Goal: Information Seeking & Learning: Learn about a topic

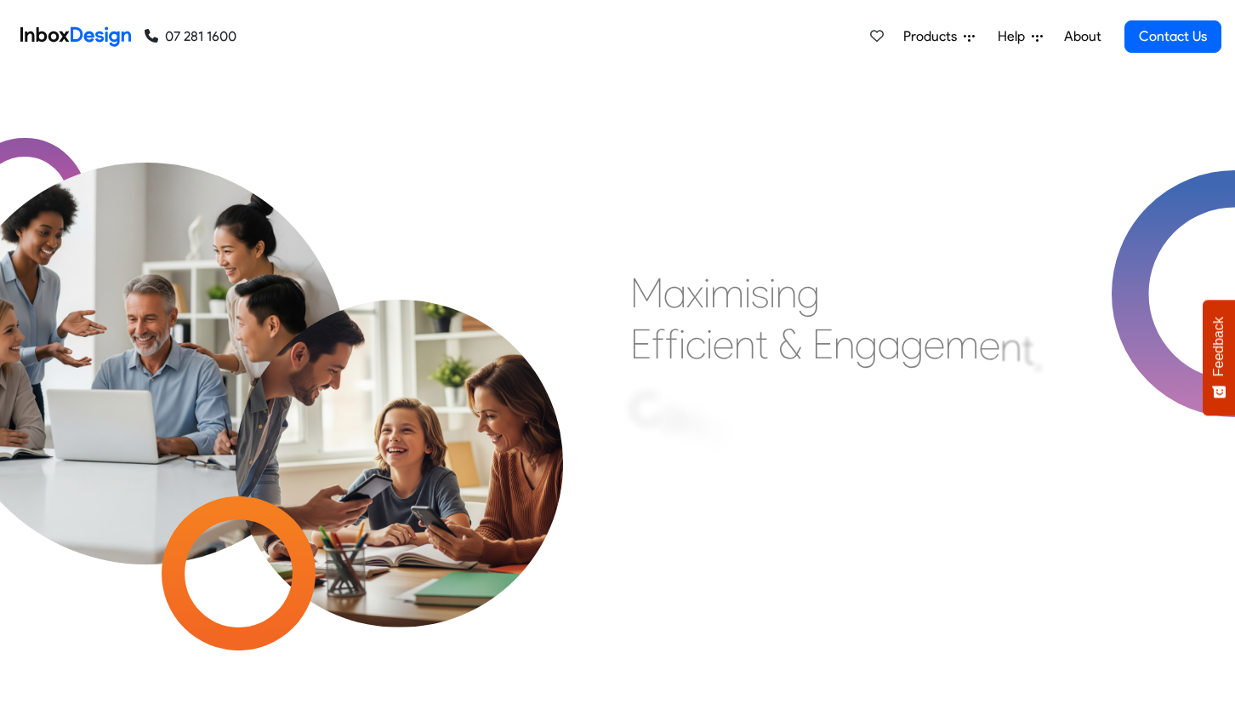
click at [922, 29] on span "Products" at bounding box center [934, 36] width 60 height 20
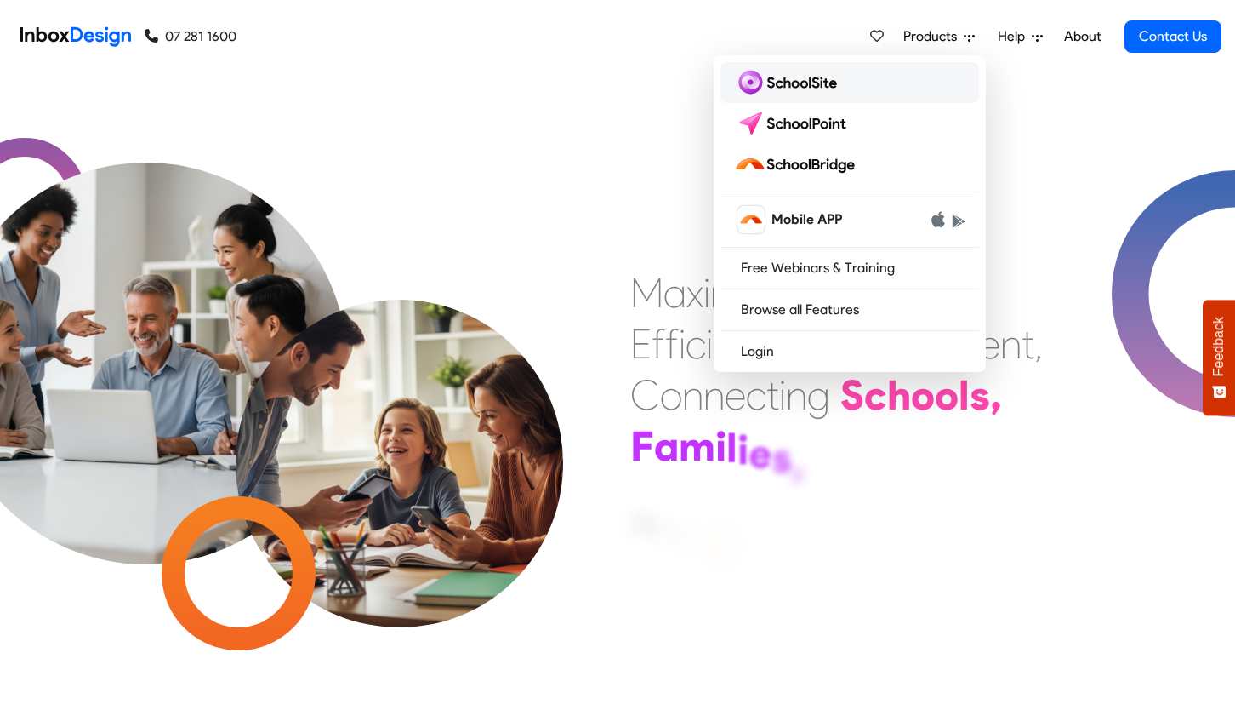
click at [824, 88] on img at bounding box center [789, 82] width 110 height 27
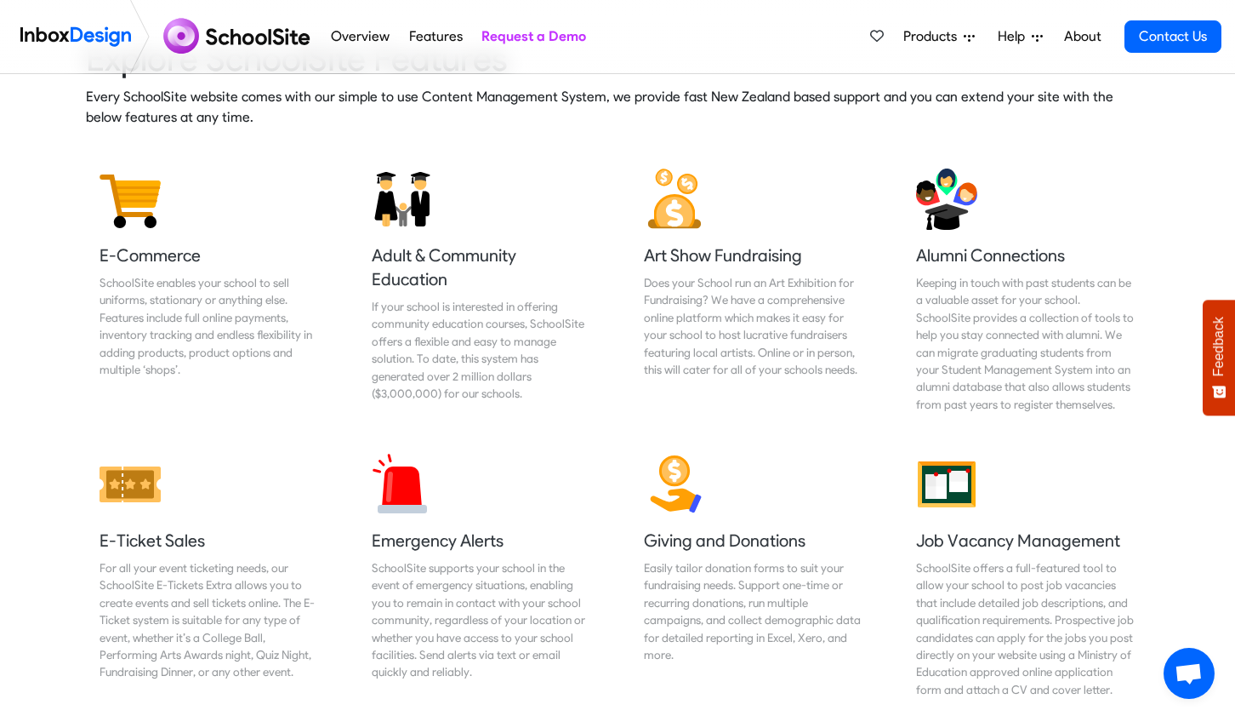
scroll to position [2139, 0]
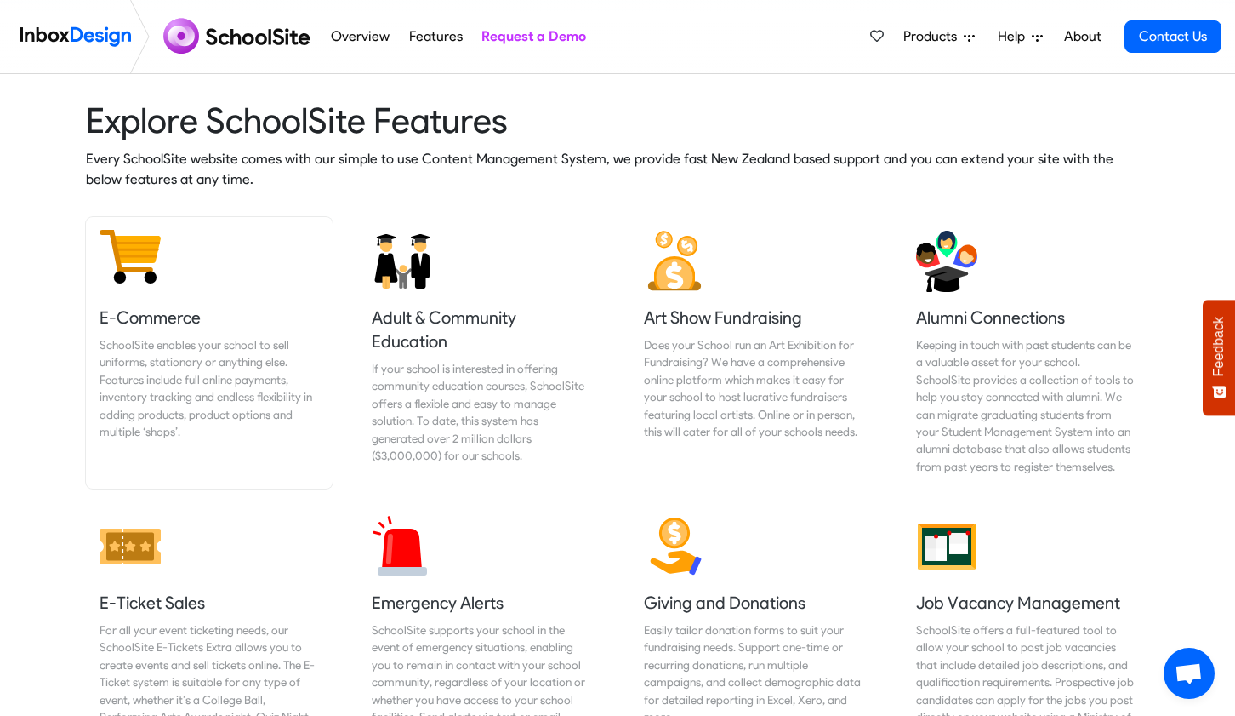
click at [168, 375] on div "SchoolSite enables your school to sell uniforms, stationary or anything else. F…" at bounding box center [210, 388] width 220 height 104
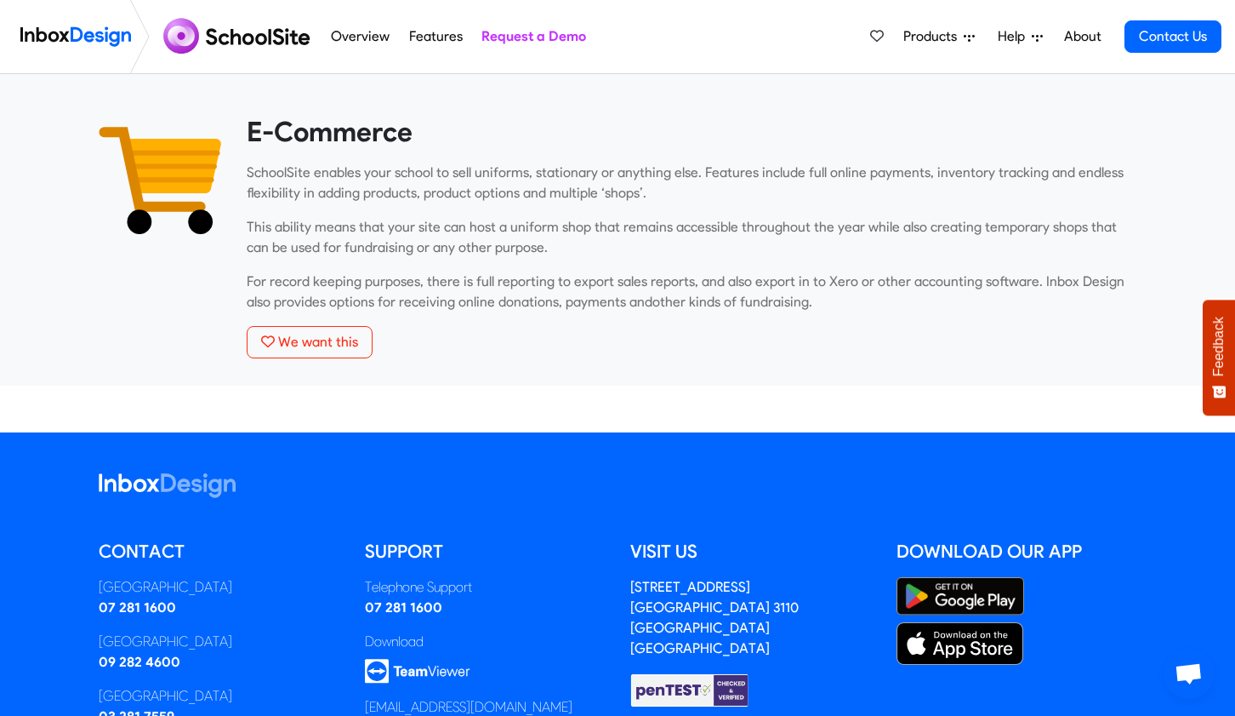
click at [659, 210] on div "SchoolSite enables your school to sell uniforms, stationary or anything else. F…" at bounding box center [692, 238] width 890 height 150
drag, startPoint x: 651, startPoint y: 195, endPoint x: 603, endPoint y: 193, distance: 47.7
click at [650, 195] on p "SchoolSite enables your school to sell uniforms, stationary or anything else. F…" at bounding box center [692, 183] width 890 height 41
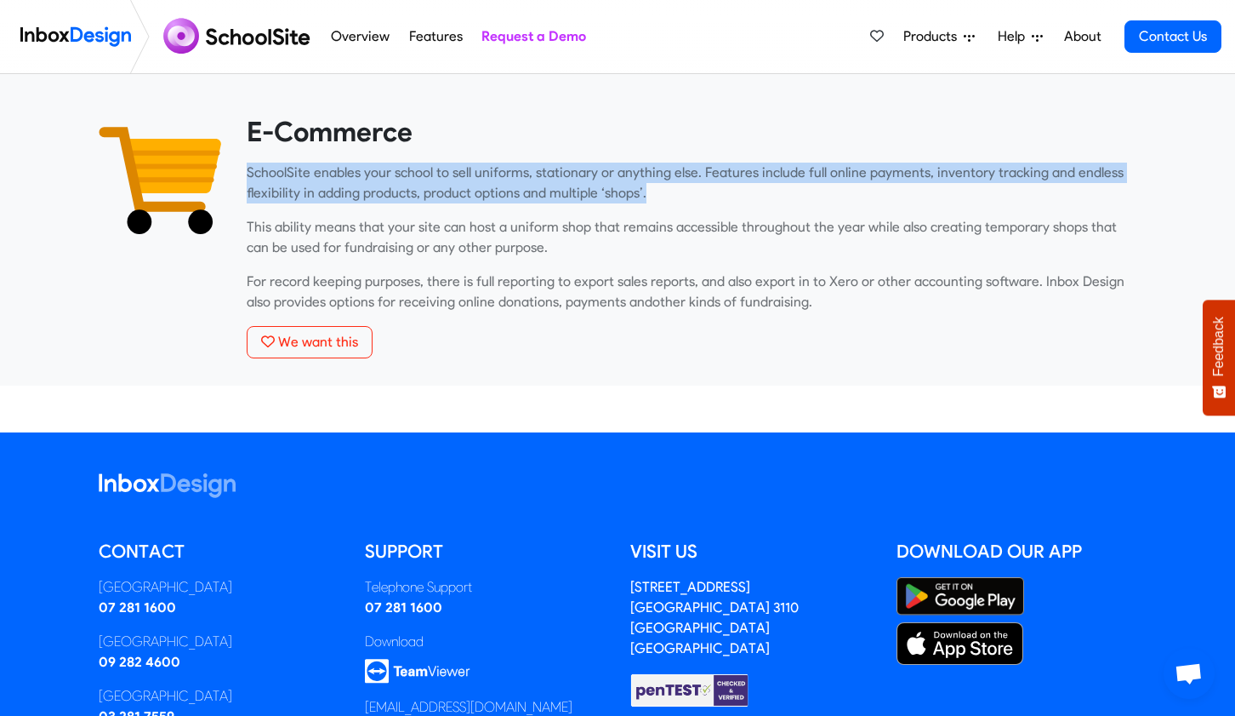
drag, startPoint x: 638, startPoint y: 195, endPoint x: 248, endPoint y: 175, distance: 390.2
click at [248, 175] on p "SchoolSite enables your school to sell uniforms, stationary or anything else. F…" at bounding box center [692, 183] width 890 height 41
copy p "SchoolSite enables your school to sell uniforms, stationary or anything else. F…"
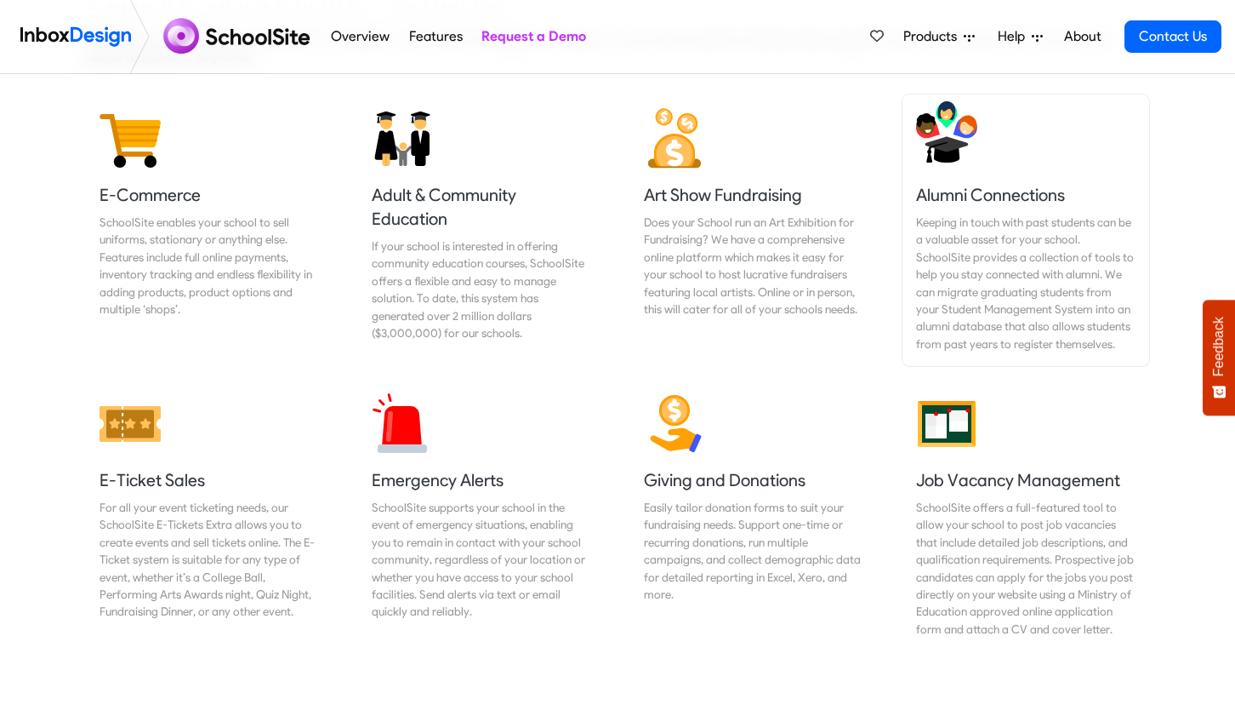
scroll to position [2267, 0]
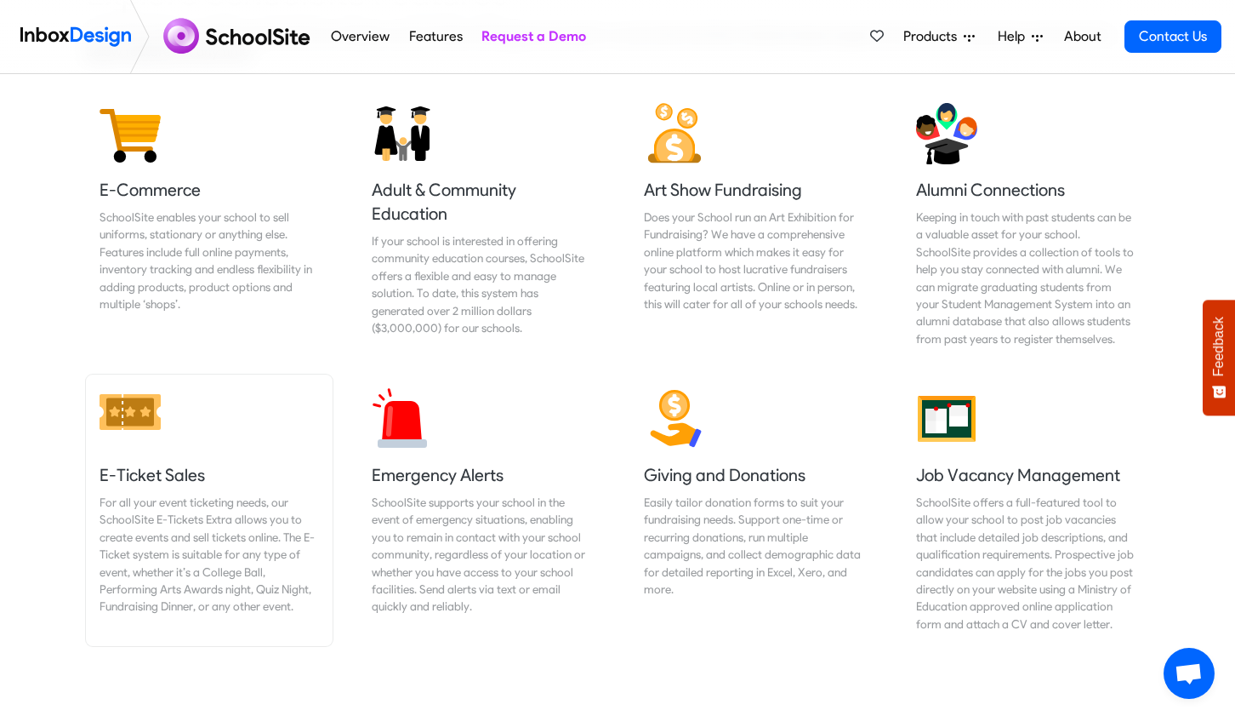
click at [162, 466] on h5 "E-Ticket Sales" at bounding box center [210, 475] width 220 height 24
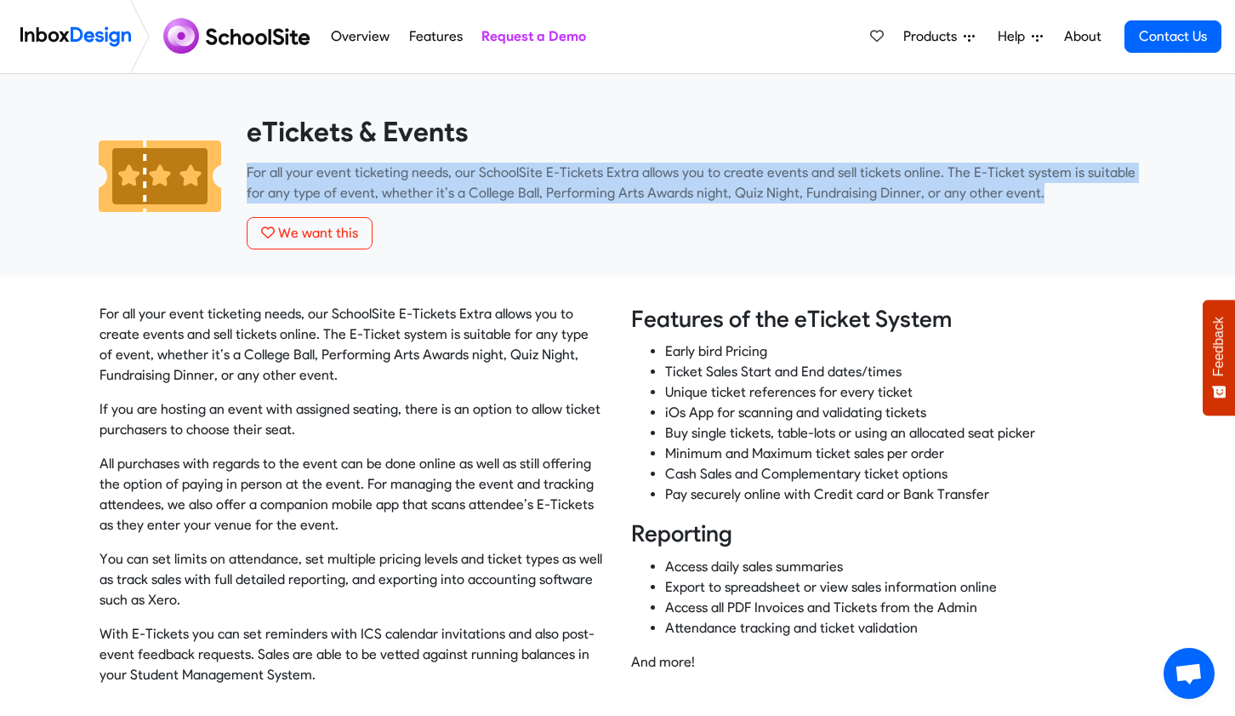
drag, startPoint x: 245, startPoint y: 172, endPoint x: 1023, endPoint y: 200, distance: 778.2
click at [1023, 200] on div "eTickets & Events For all your event ticketing needs, our SchoolSite E-Tickets …" at bounding box center [692, 196] width 916 height 162
copy p "For all your event ticketing needs, our SchoolSite E-Tickets Extra allows you t…"
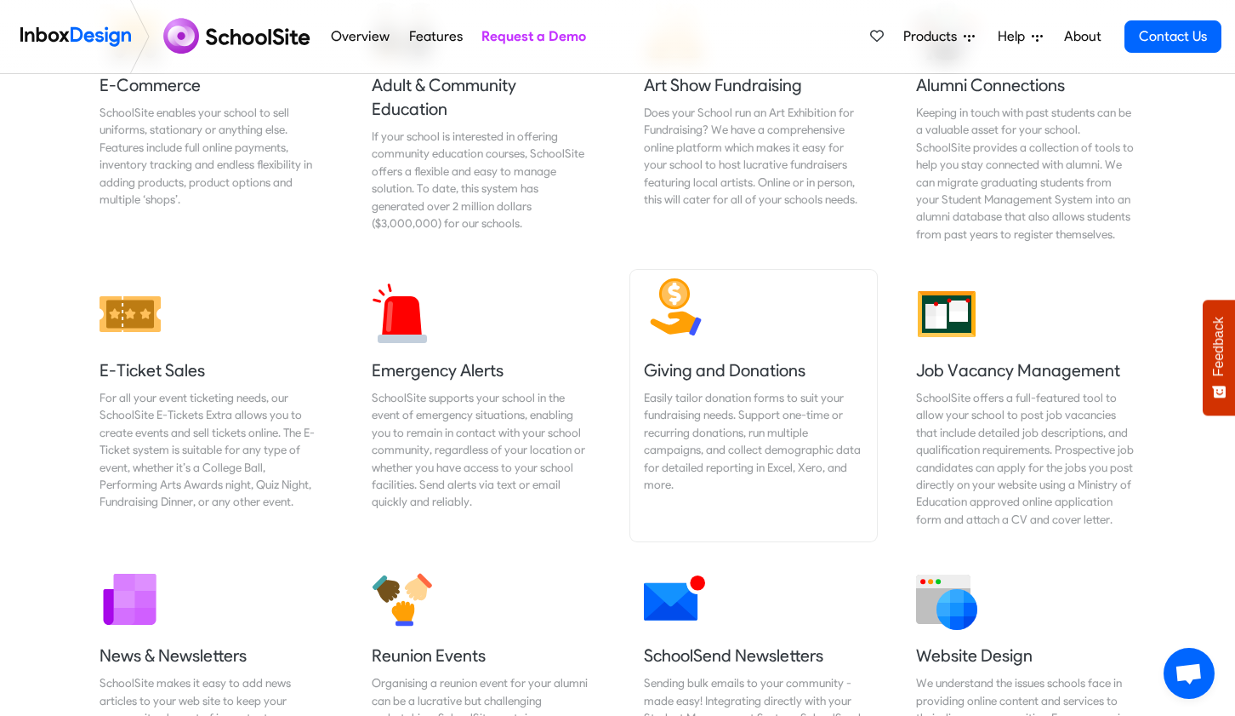
scroll to position [2373, 0]
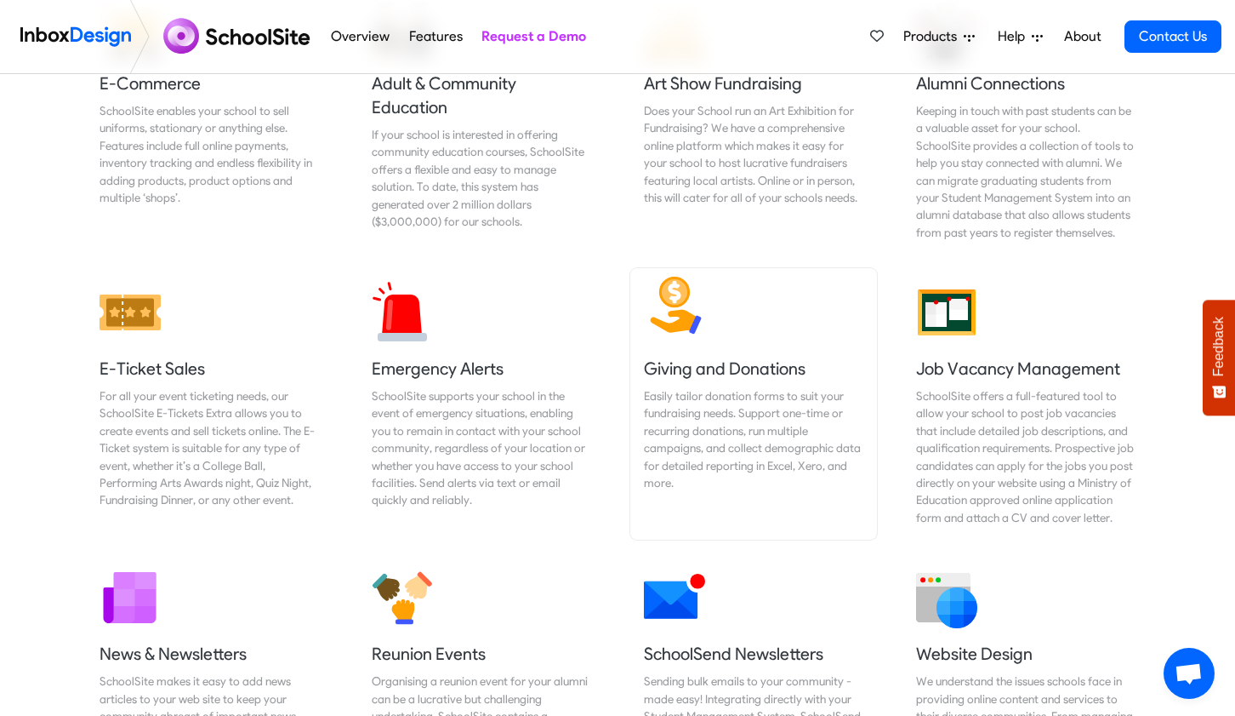
click at [707, 391] on div "Easily tailor donation forms to suit your fundraising needs. Support one-time o…" at bounding box center [754, 439] width 220 height 104
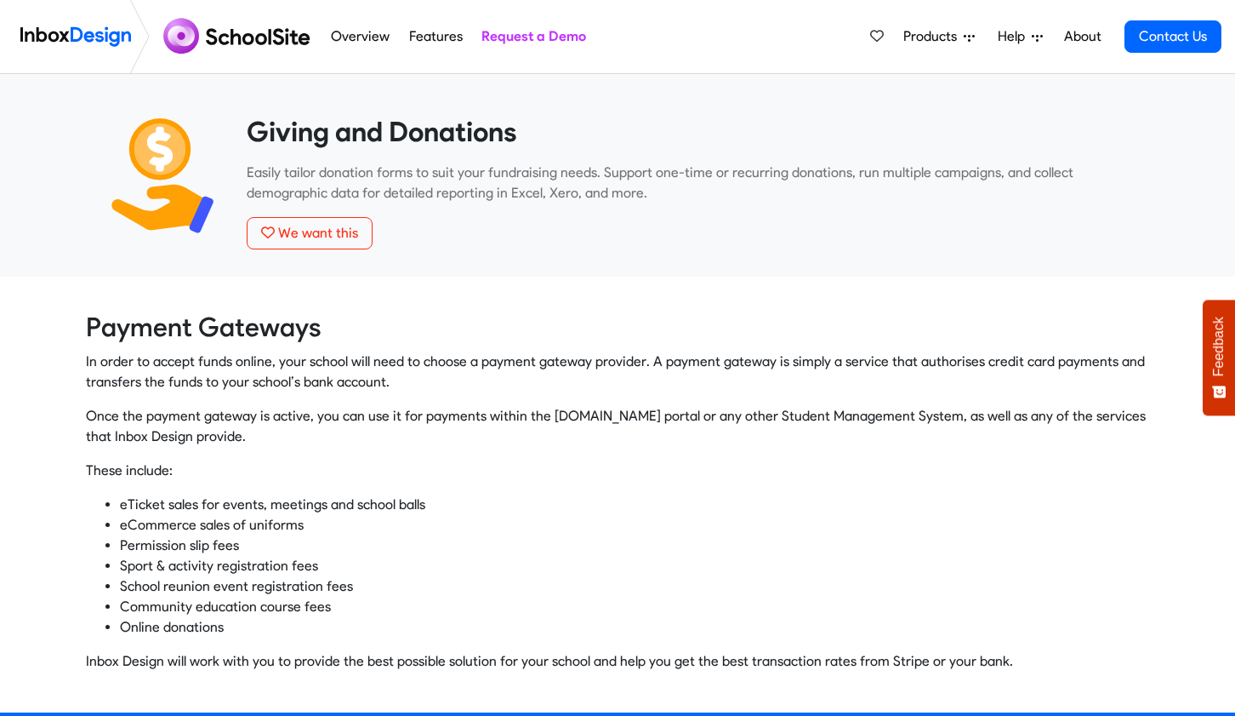
click at [312, 174] on p "Easily tailor donation forms to suit your fundraising needs. Support one-time o…" at bounding box center [692, 183] width 890 height 41
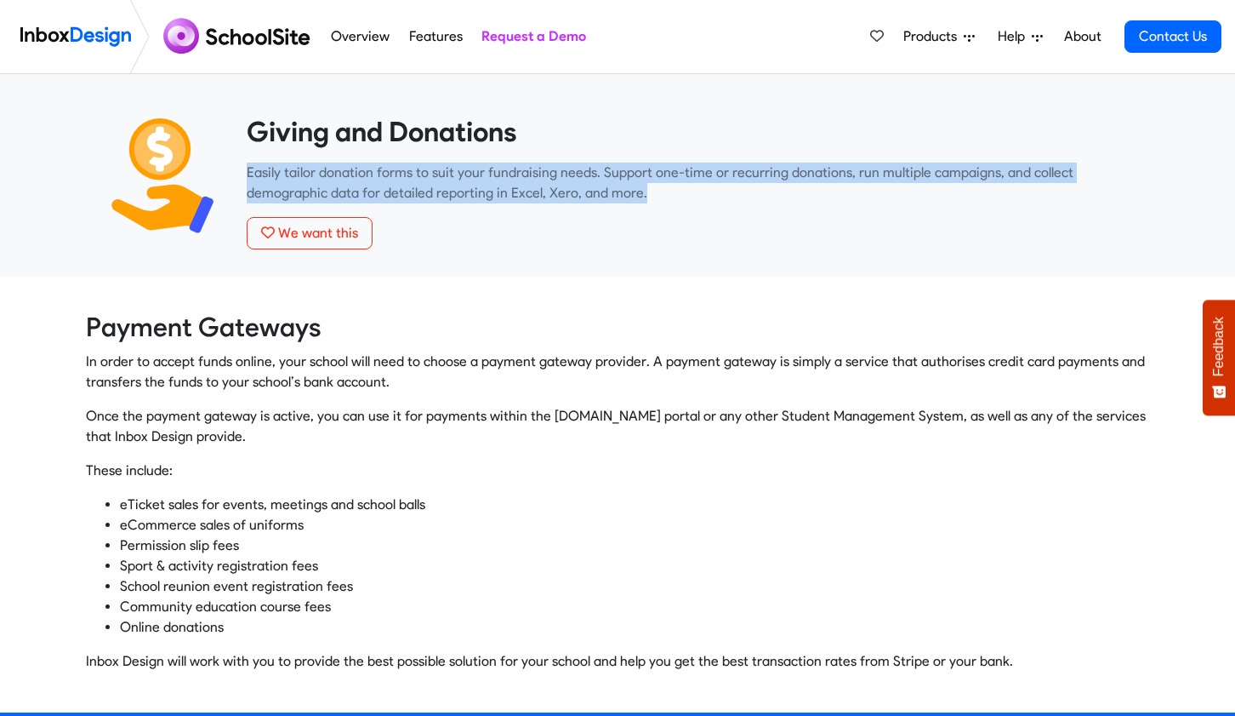
drag, startPoint x: 244, startPoint y: 170, endPoint x: 653, endPoint y: 198, distance: 410.2
click at [653, 198] on div "Giving and Donations Easily tailor donation forms to suit your fundraising need…" at bounding box center [692, 196] width 916 height 162
copy p "Easily tailor donation forms to suit your fundraising needs. Support one-time o…"
